Goal: Information Seeking & Learning: Learn about a topic

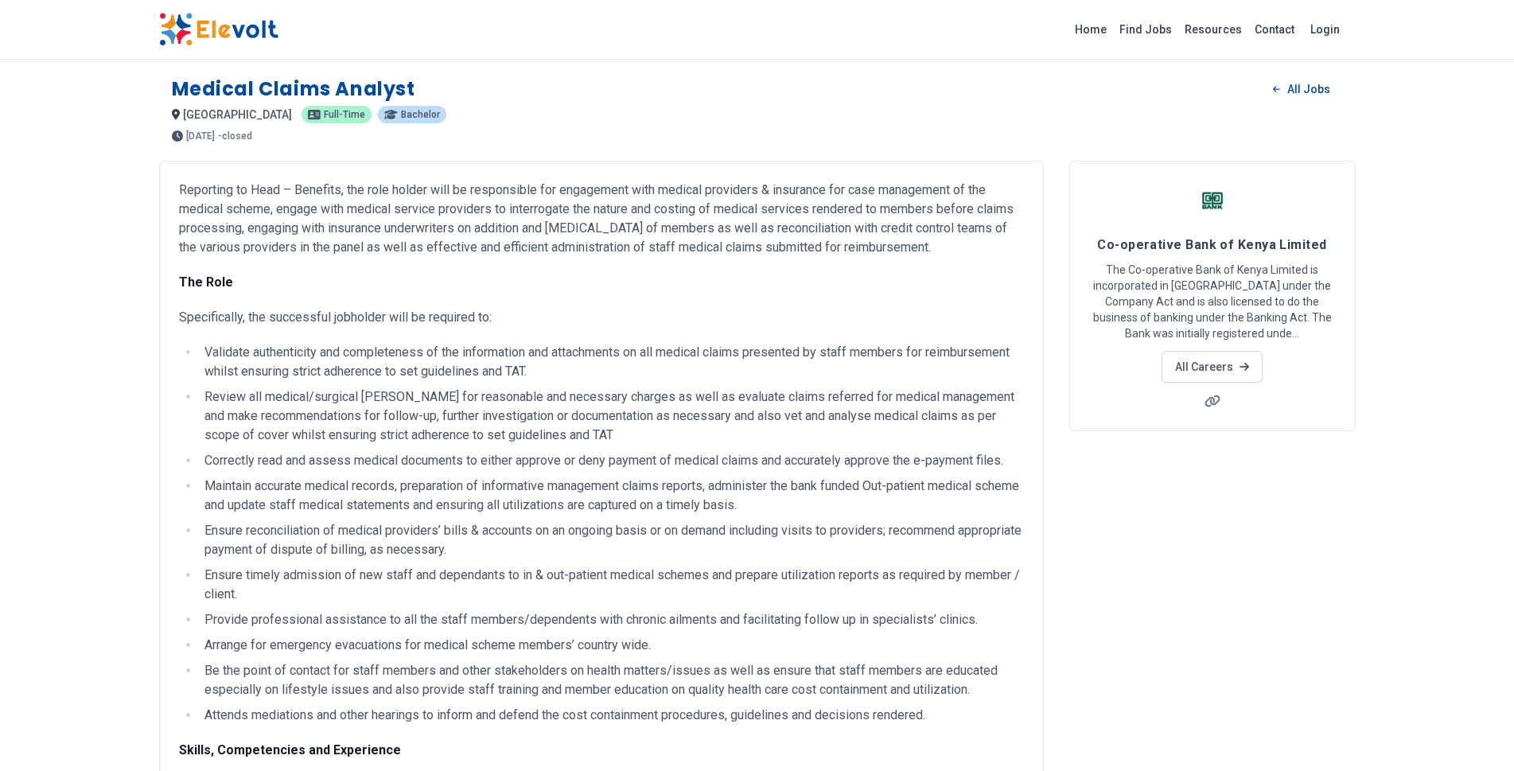
click at [276, 35] on img at bounding box center [218, 29] width 119 height 33
click at [259, 29] on img at bounding box center [218, 29] width 119 height 33
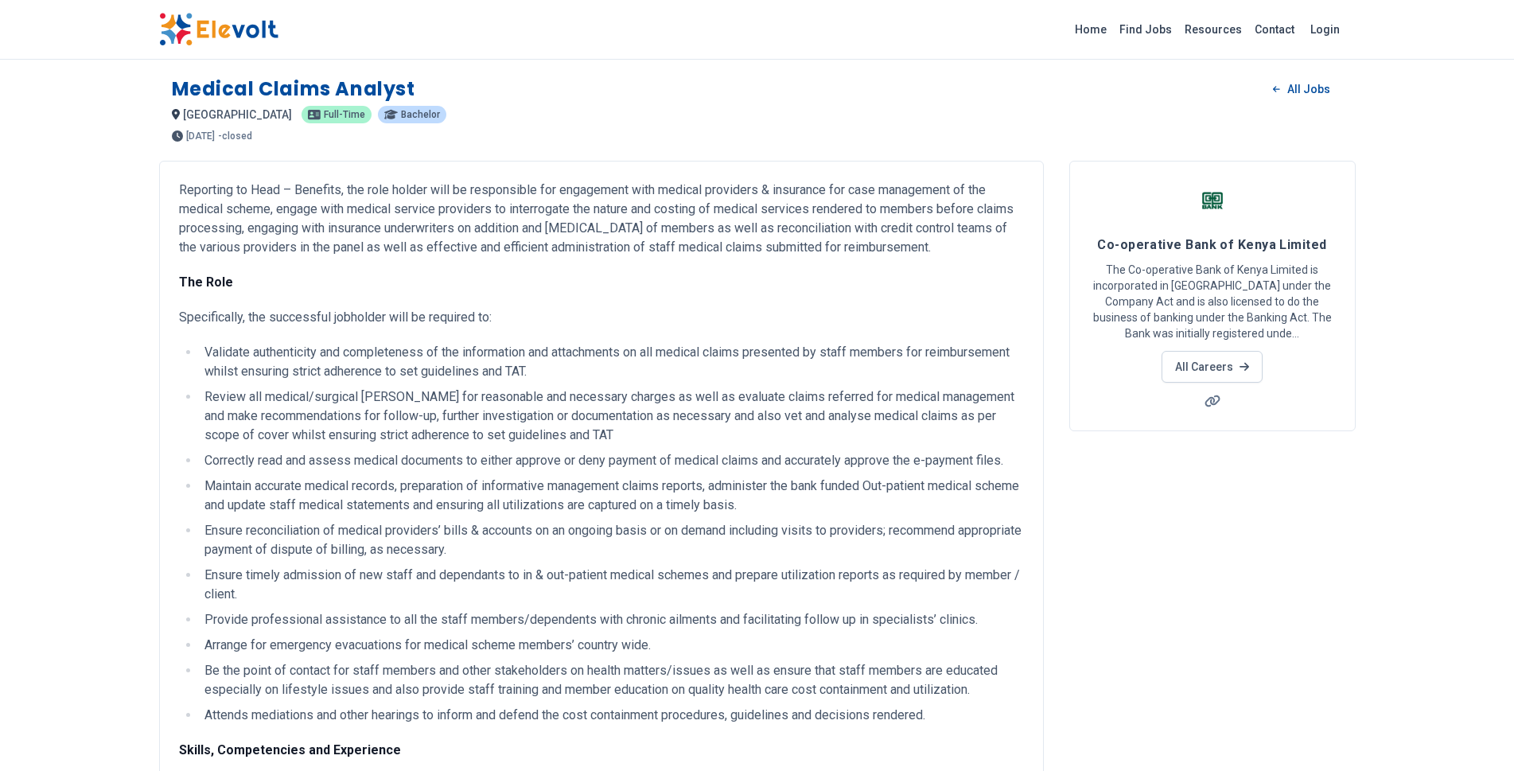
click at [259, 29] on img at bounding box center [218, 29] width 119 height 33
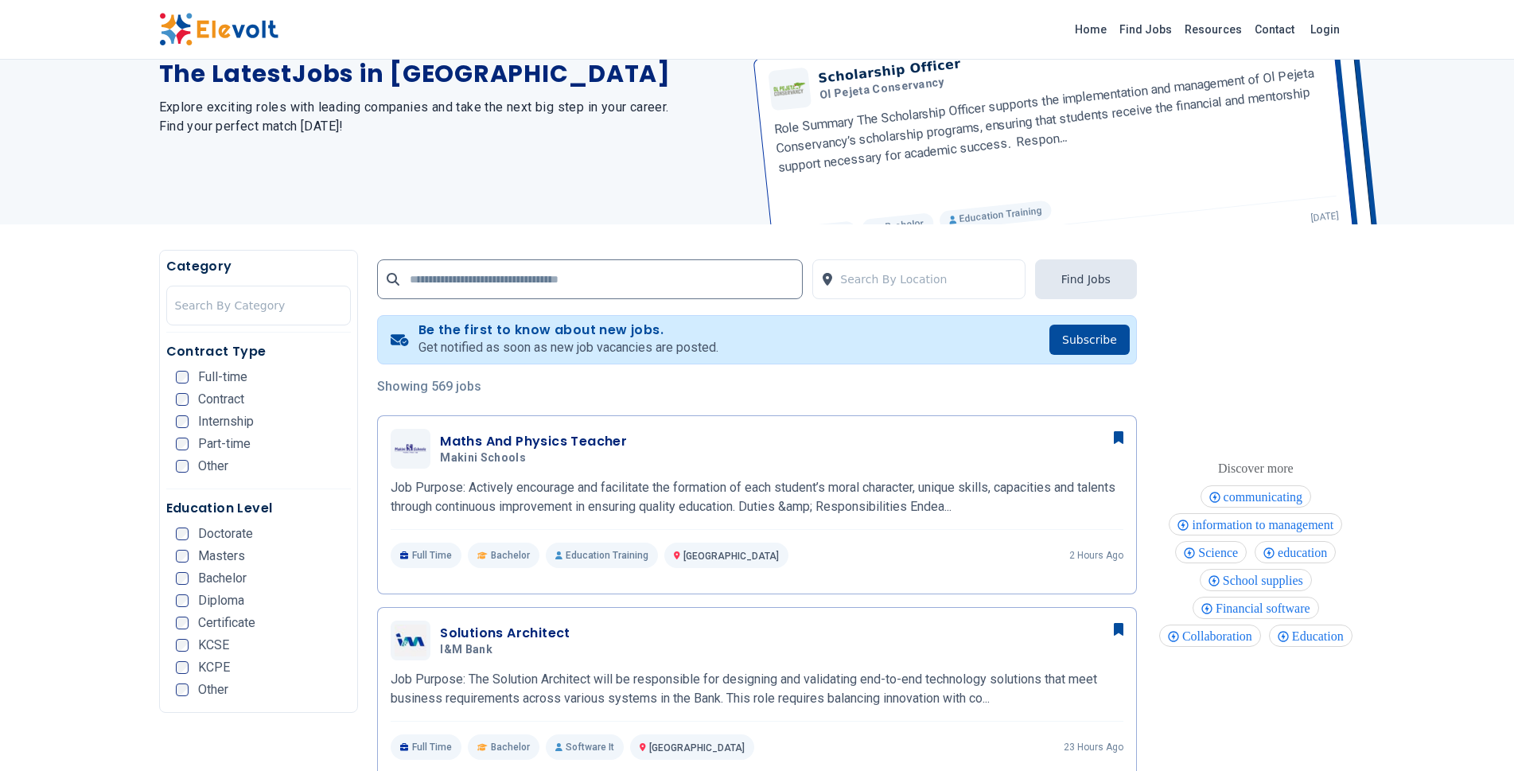
scroll to position [138, 0]
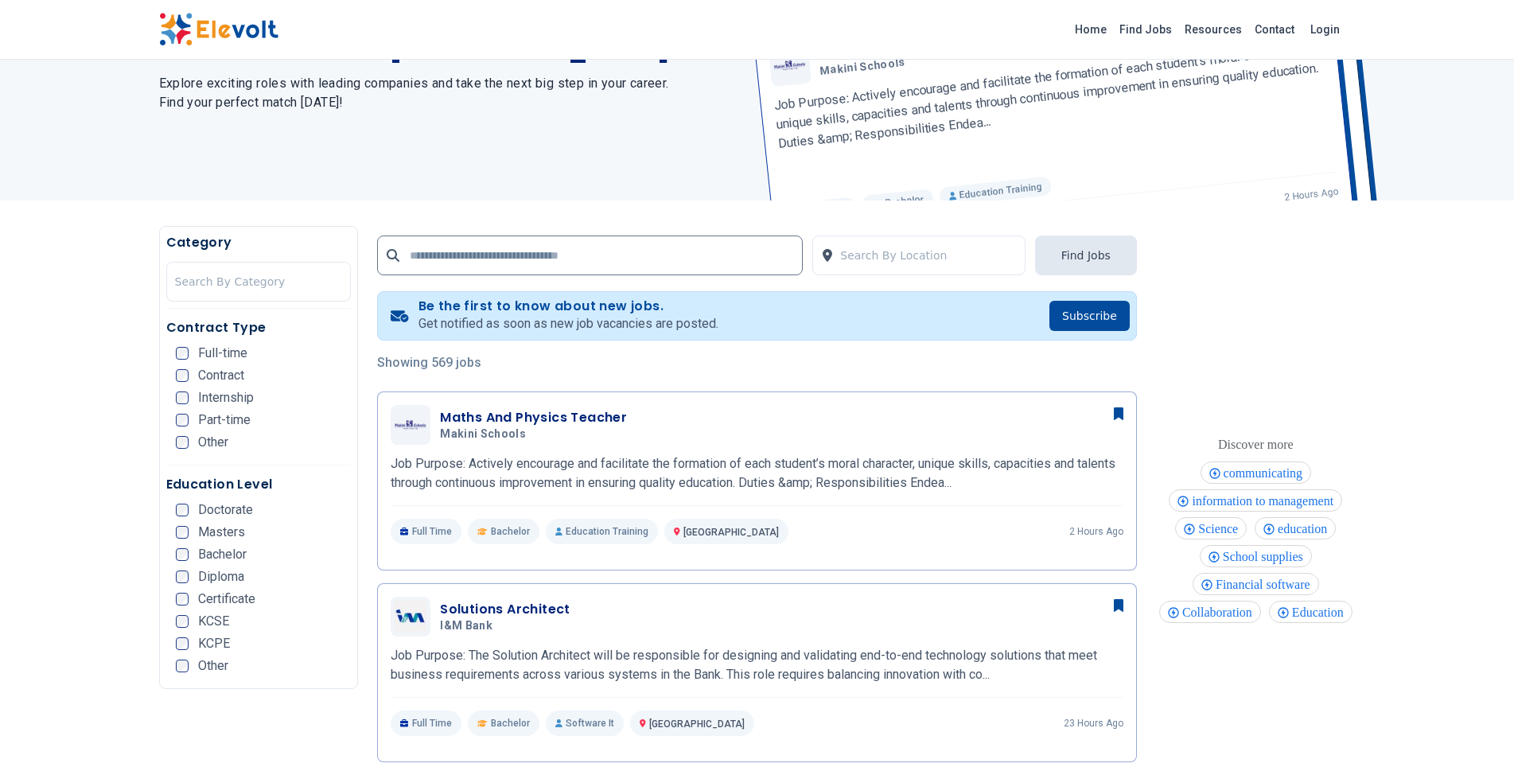
click at [902, 141] on div "Maths and Physics Teacher Maths And Physics Teacher Makini Schools Job Purpose:…" at bounding box center [1048, 61] width 618 height 279
